Goal: Navigation & Orientation: Find specific page/section

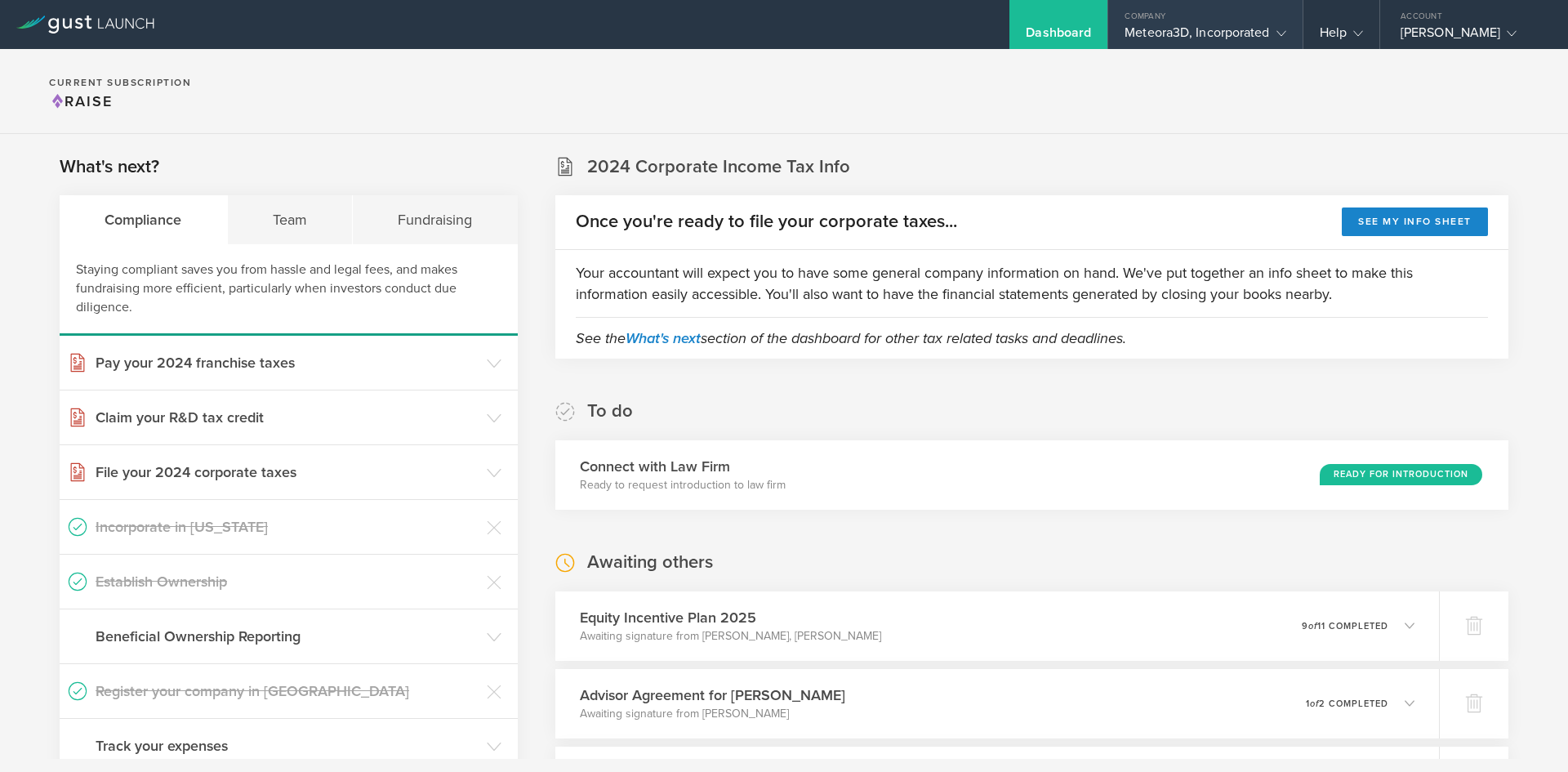
click at [1168, 31] on div "Meteora3D, Incorporated" at bounding box center [1204, 37] width 161 height 24
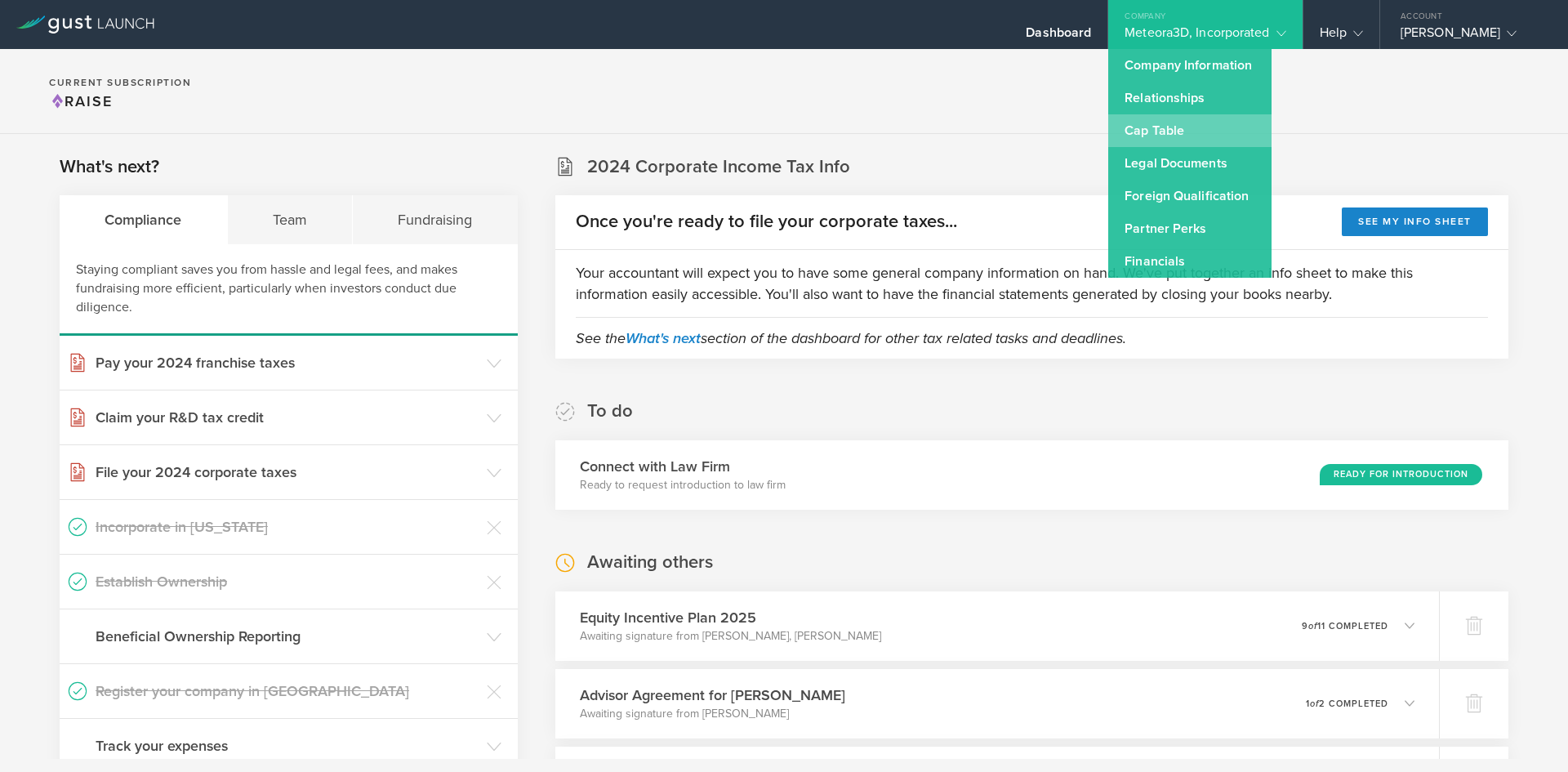
click at [1169, 131] on link "Cap Table" at bounding box center [1190, 130] width 163 height 32
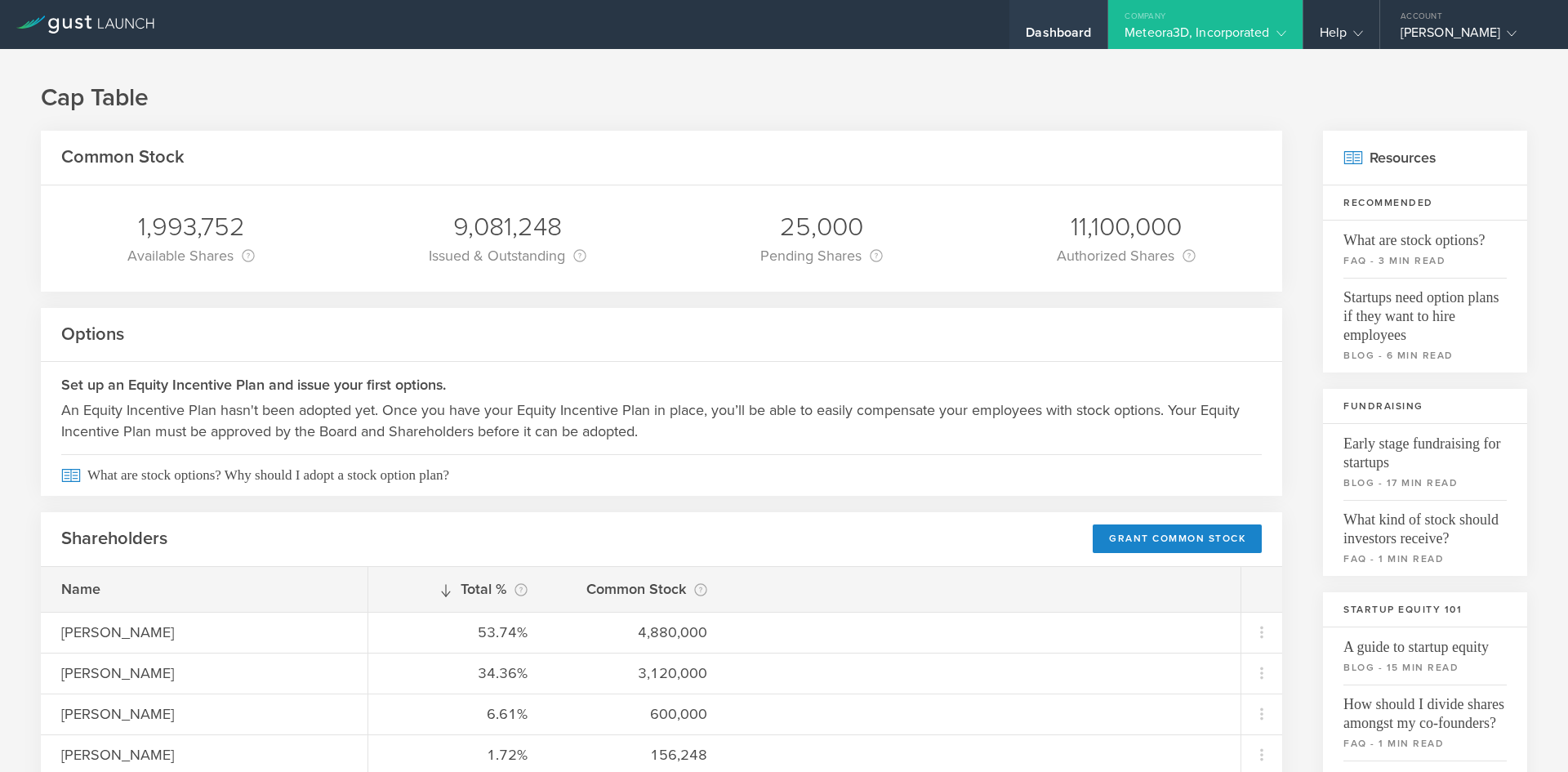
click at [1064, 28] on div "Dashboard" at bounding box center [1058, 37] width 66 height 24
